Goal: Information Seeking & Learning: Learn about a topic

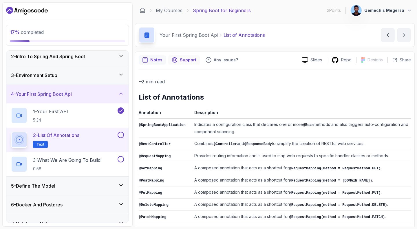
click at [179, 59] on div "Support" at bounding box center [184, 59] width 32 height 9
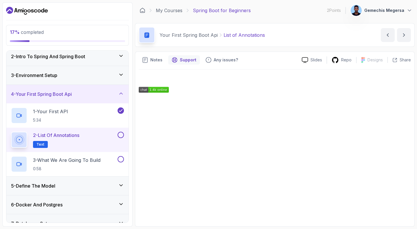
click at [122, 135] on button at bounding box center [121, 135] width 6 height 6
click at [77, 139] on h2 "2 - List of Annotations Text" at bounding box center [56, 140] width 46 height 16
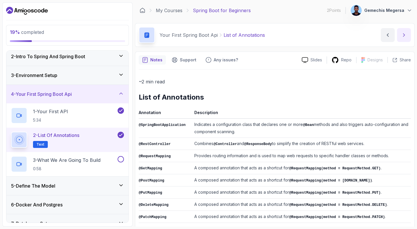
click at [401, 37] on icon "next content" at bounding box center [404, 35] width 6 height 6
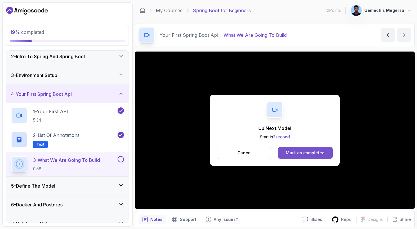
click at [293, 151] on div "Mark as completed" at bounding box center [305, 153] width 39 height 6
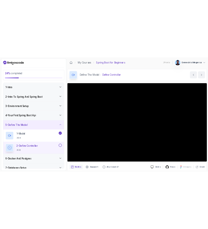
scroll to position [22, 0]
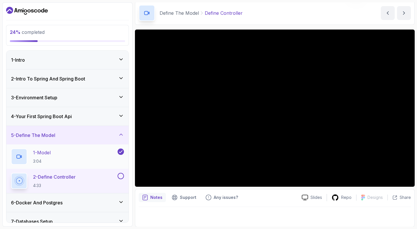
click at [49, 157] on h2 "1 - Model 3:04" at bounding box center [42, 156] width 18 height 15
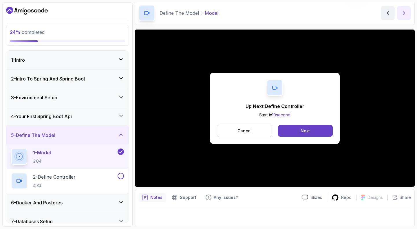
click at [403, 15] on icon "next content" at bounding box center [404, 13] width 6 height 6
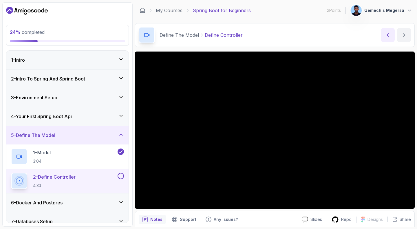
click at [393, 30] on button "previous content" at bounding box center [388, 35] width 14 height 14
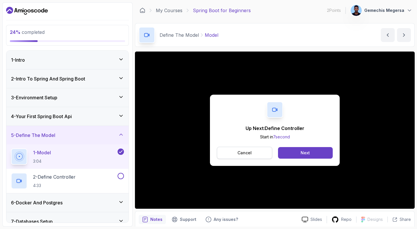
click at [242, 150] on p "Cancel" at bounding box center [244, 153] width 14 height 6
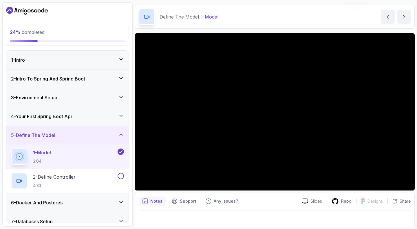
scroll to position [22, 0]
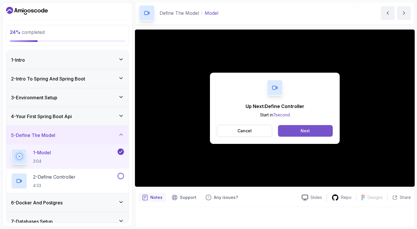
click at [301, 128] on div "Next" at bounding box center [305, 131] width 9 height 6
